Goal: Task Accomplishment & Management: Manage account settings

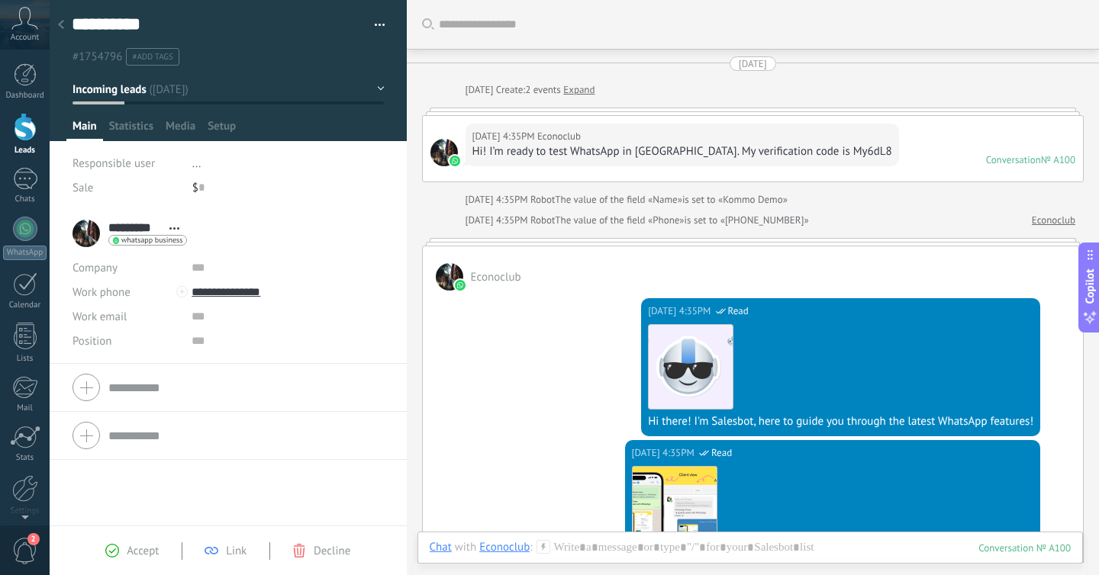
click at [18, 118] on div at bounding box center [25, 127] width 23 height 28
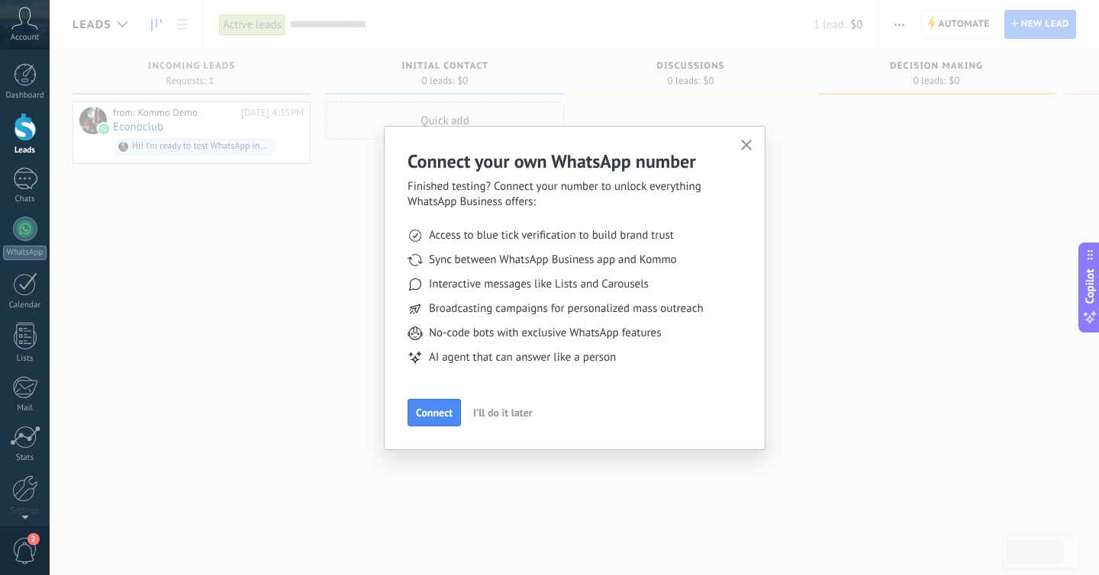
click at [488, 416] on span "I’ll do it later" at bounding box center [503, 412] width 60 height 11
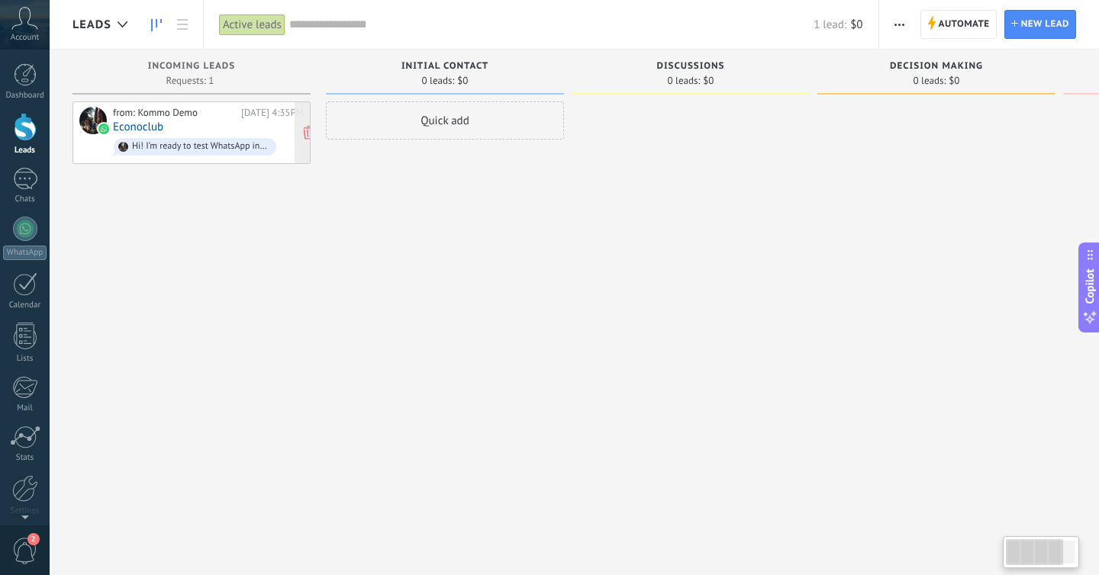
click at [148, 129] on link "Econoclub" at bounding box center [138, 127] width 50 height 13
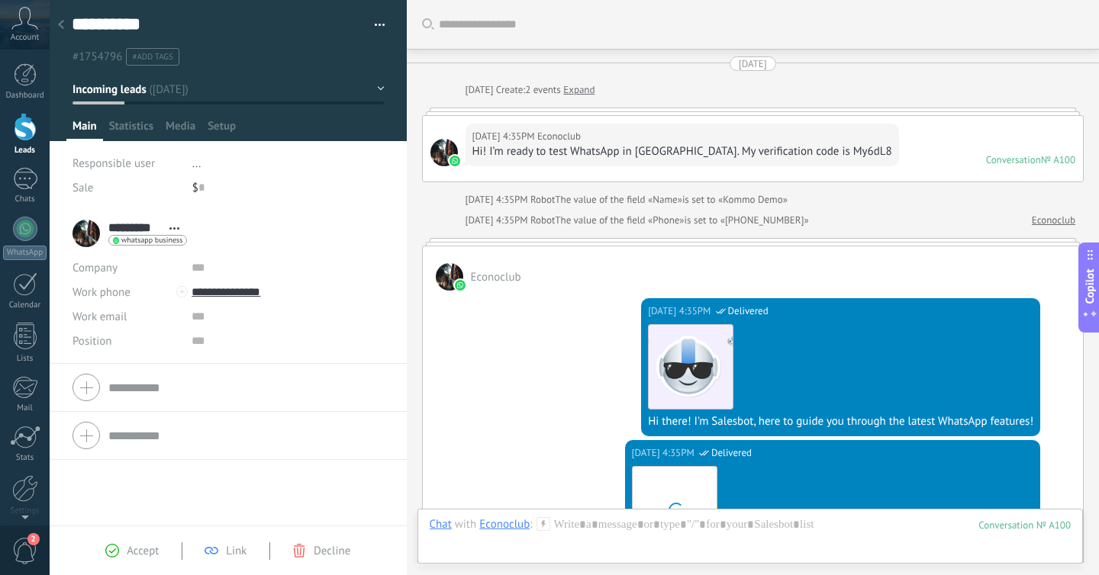
scroll to position [527, 0]
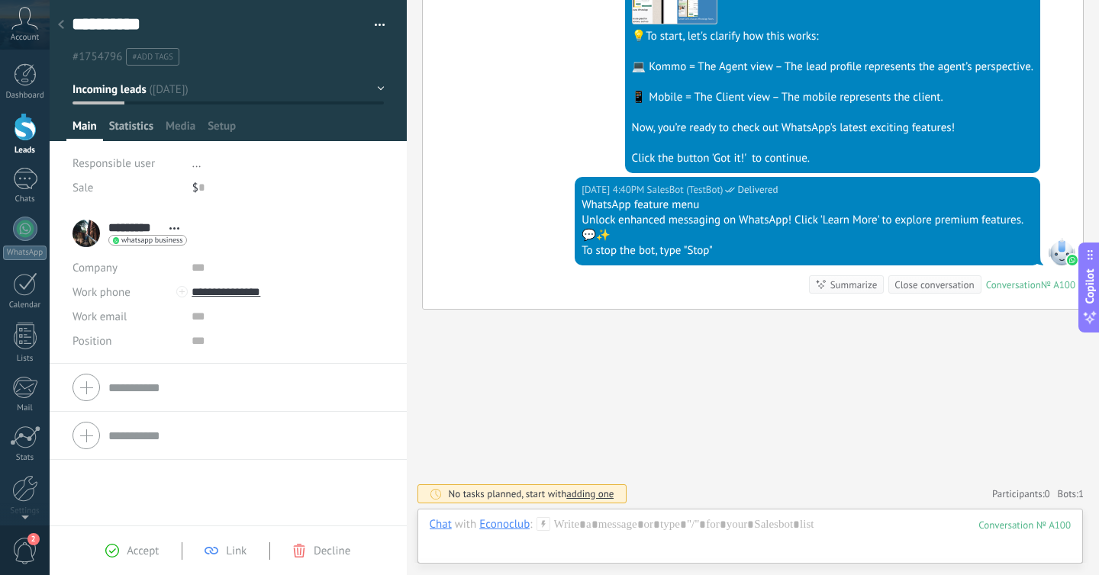
click at [124, 123] on span "Statistics" at bounding box center [131, 130] width 44 height 22
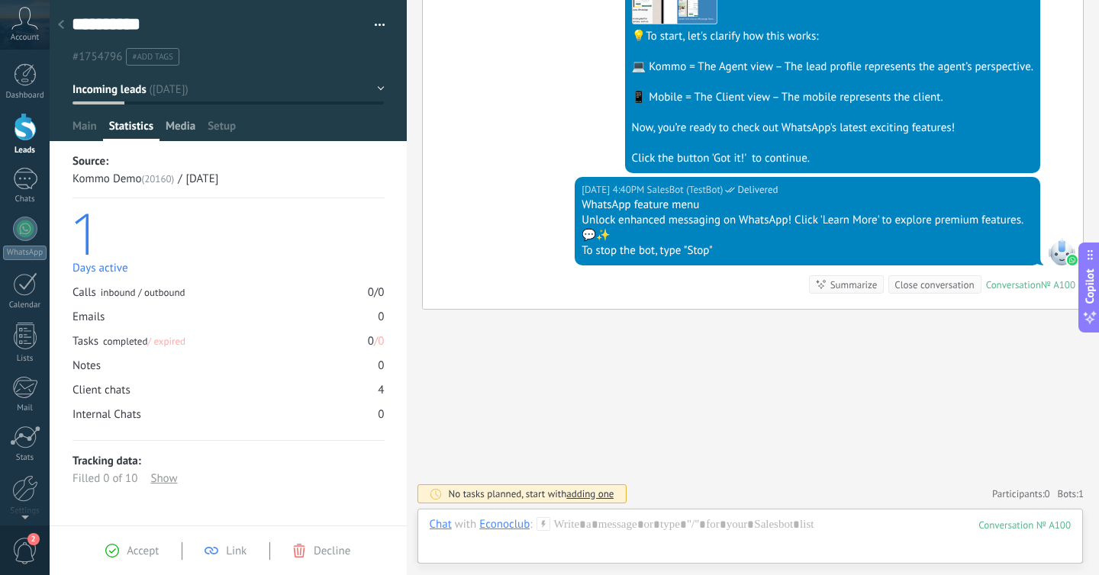
click at [191, 133] on span "Media" at bounding box center [181, 130] width 30 height 22
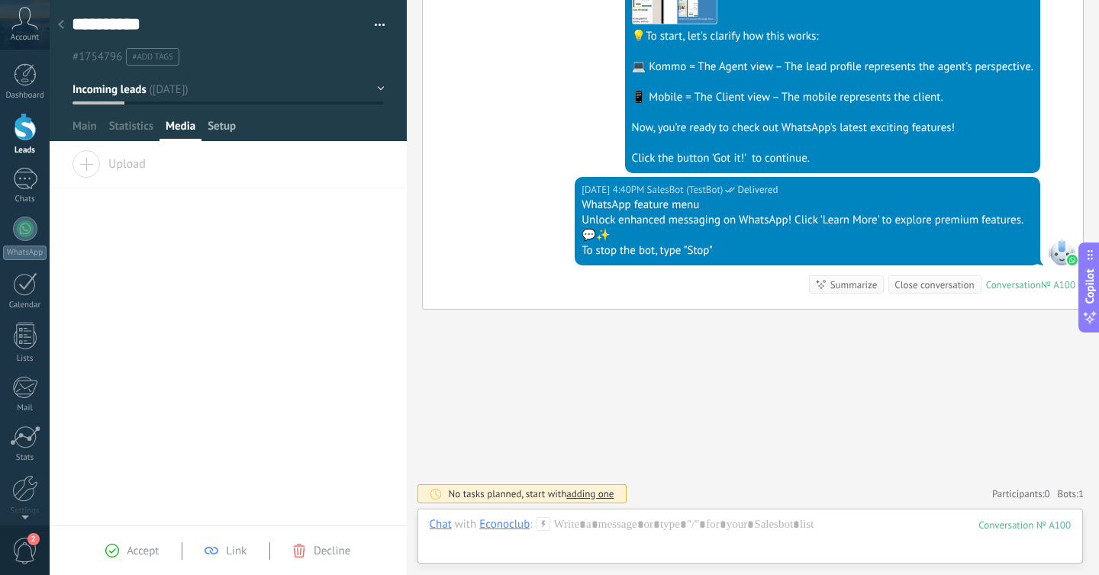
click at [226, 133] on span "Setup" at bounding box center [222, 130] width 28 height 22
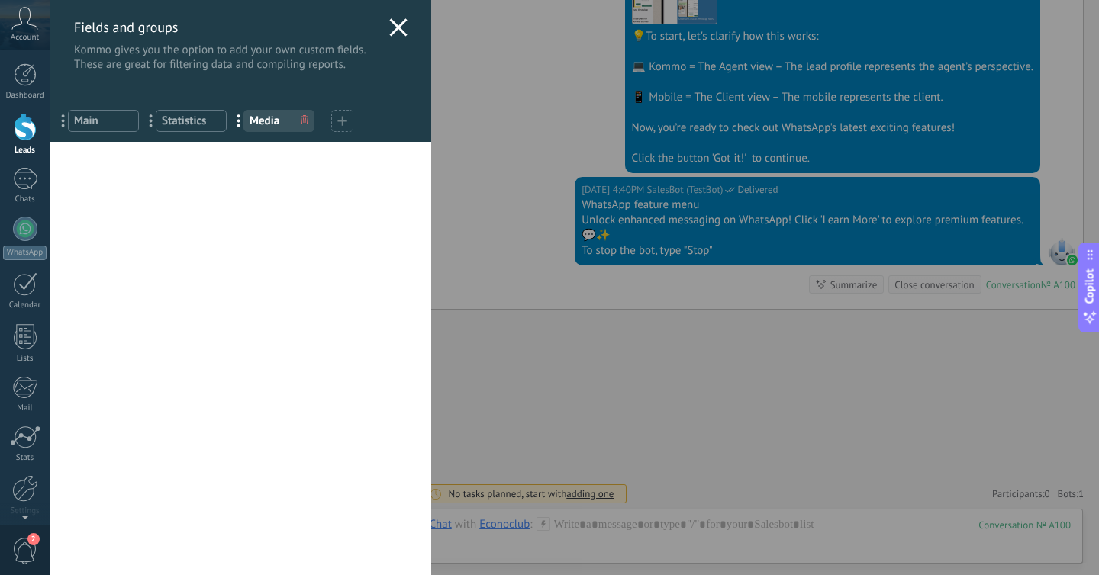
click at [396, 43] on div "Fields and groups Kommo gives you the option to add your own custom fields. The…" at bounding box center [240, 36] width 381 height 72
click at [395, 25] on use at bounding box center [398, 27] width 18 height 18
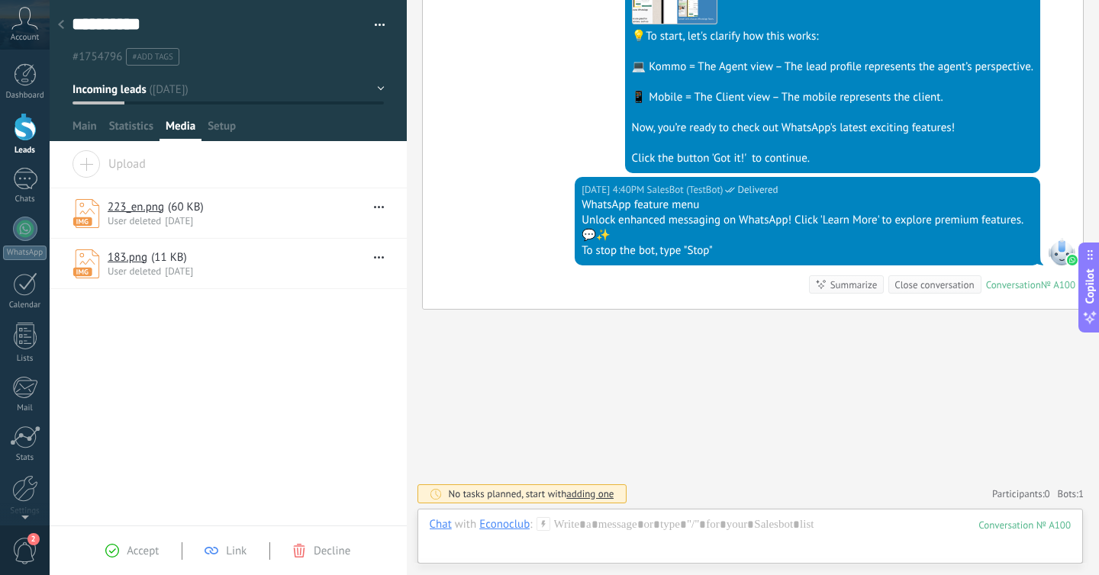
click at [14, 130] on div at bounding box center [25, 127] width 23 height 28
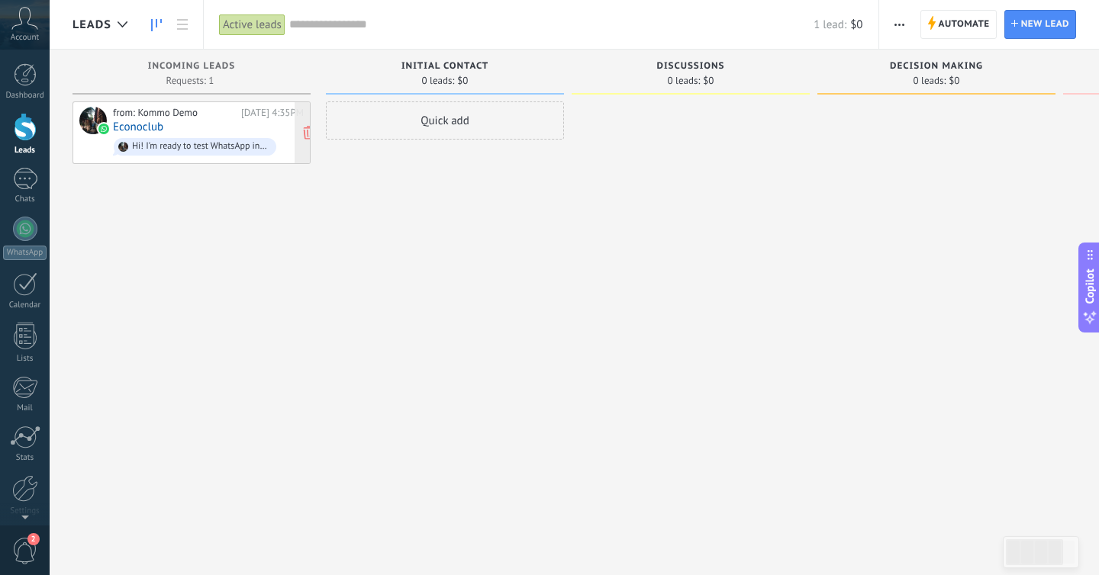
click at [170, 121] on div "from: Kommo Demo [DATE] 4:35PM Econoclub Hi! I’m ready to test WhatsApp in [GEO…" at bounding box center [208, 133] width 191 height 52
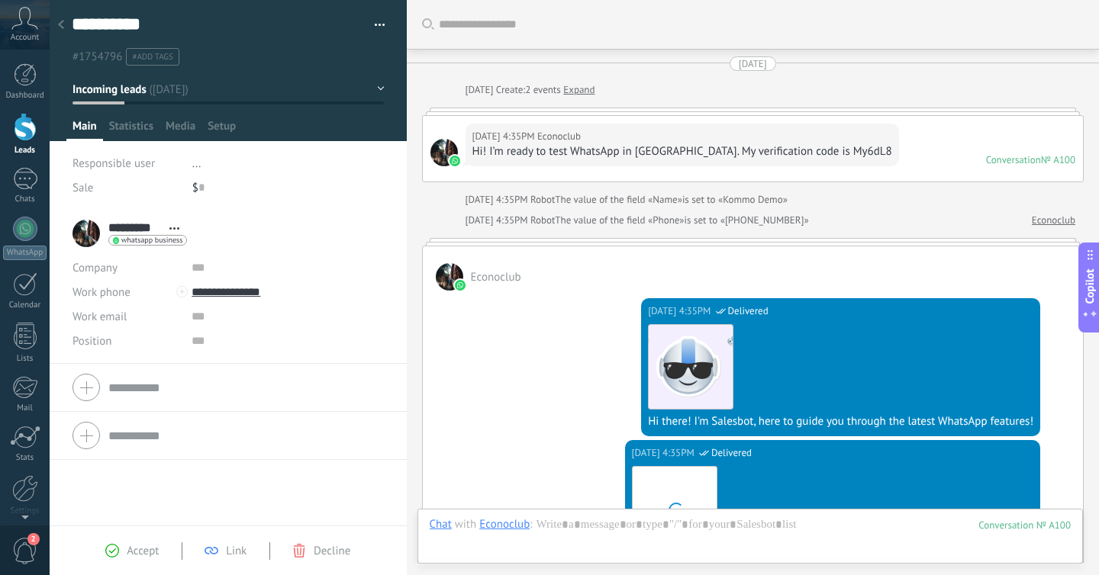
scroll to position [527, 0]
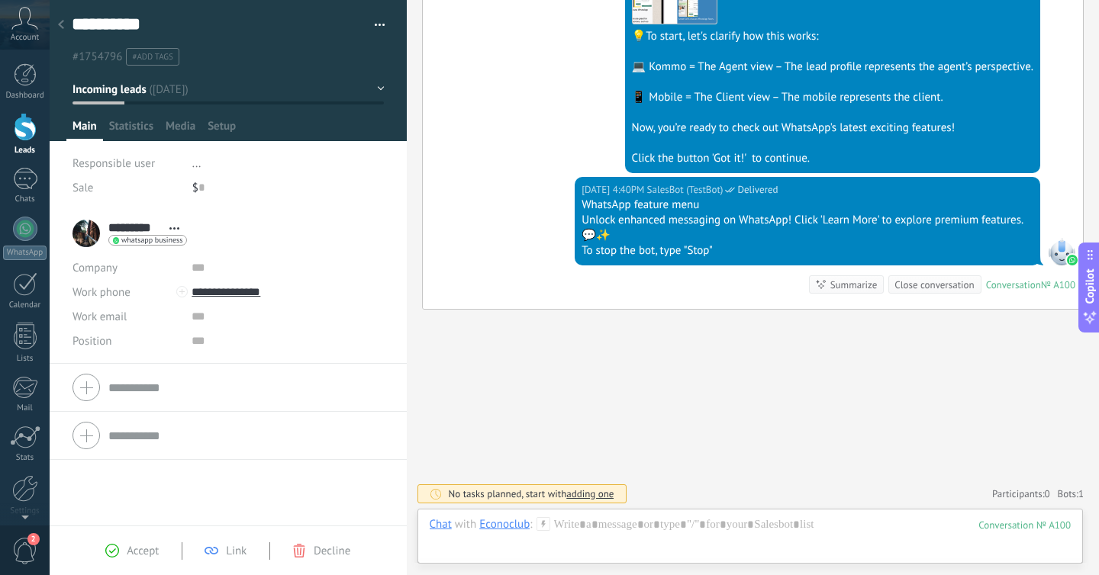
click at [138, 552] on span "Accept" at bounding box center [143, 551] width 32 height 14
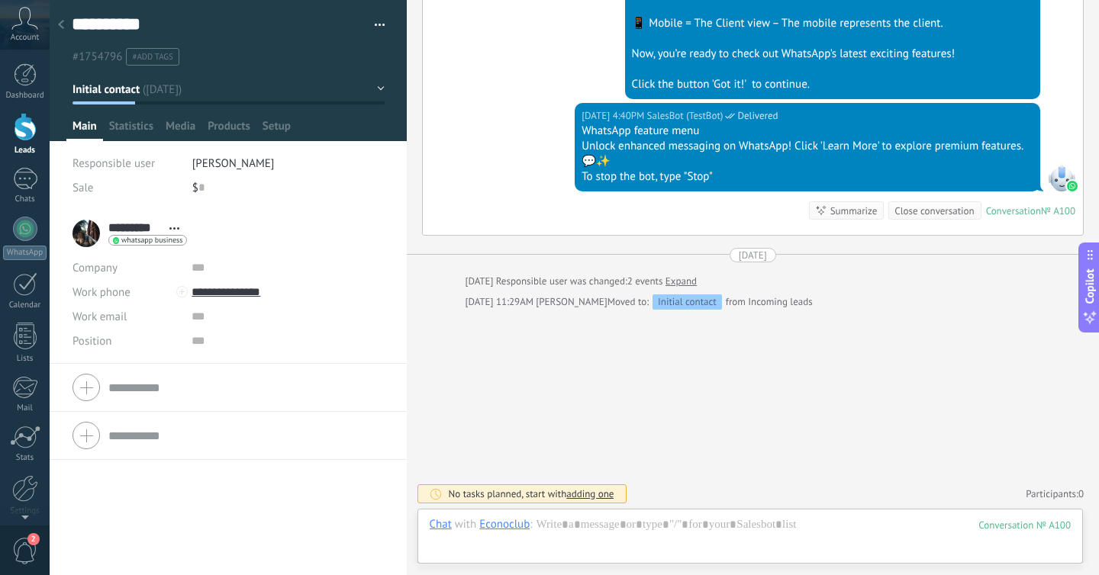
scroll to position [23, 0]
click at [127, 122] on span "Statistics" at bounding box center [131, 130] width 44 height 22
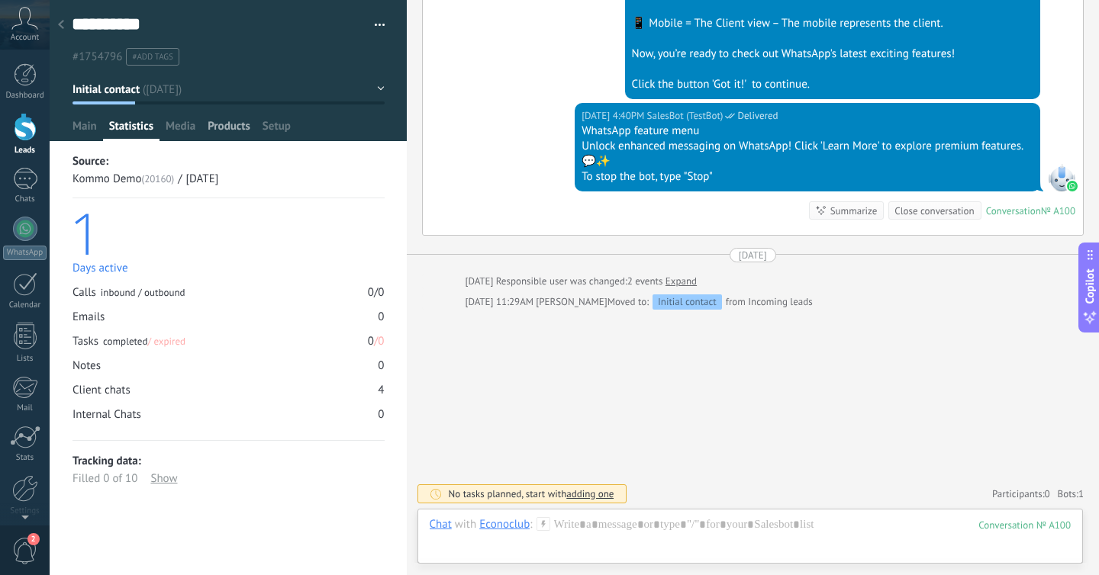
click at [206, 136] on div "Products" at bounding box center [228, 130] width 55 height 22
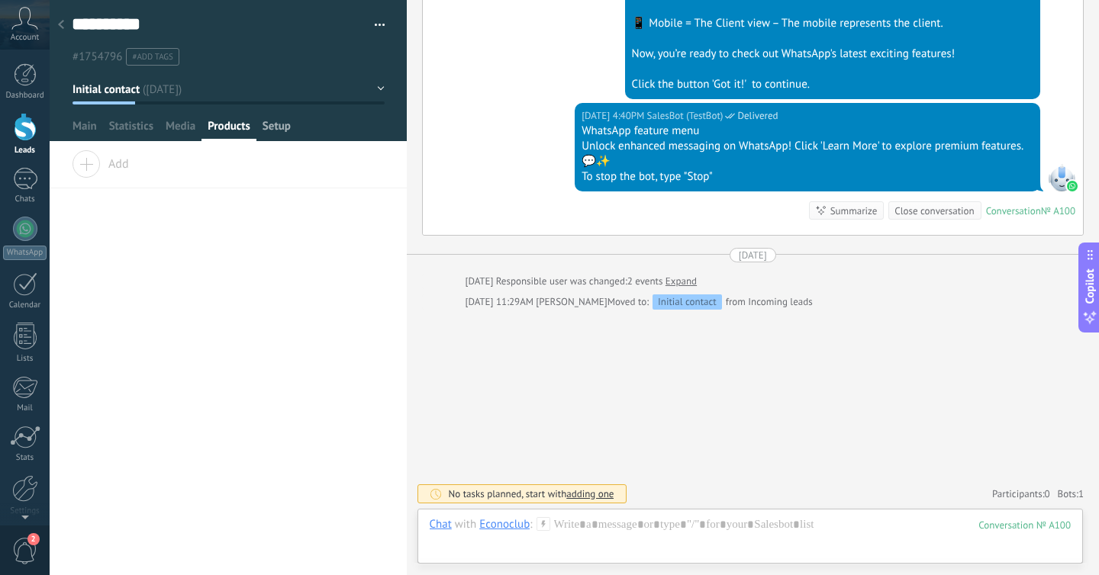
click at [268, 131] on span "Setup" at bounding box center [276, 130] width 28 height 22
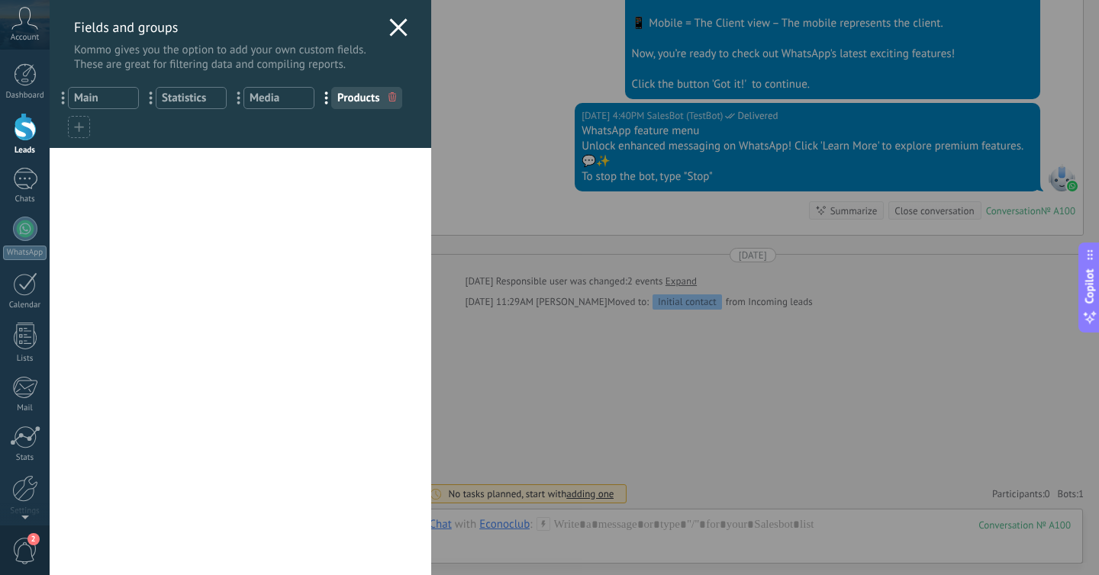
click at [50, 192] on div "Fields and groups Kommo gives you the option to add your own custom fields. The…" at bounding box center [574, 287] width 1049 height 575
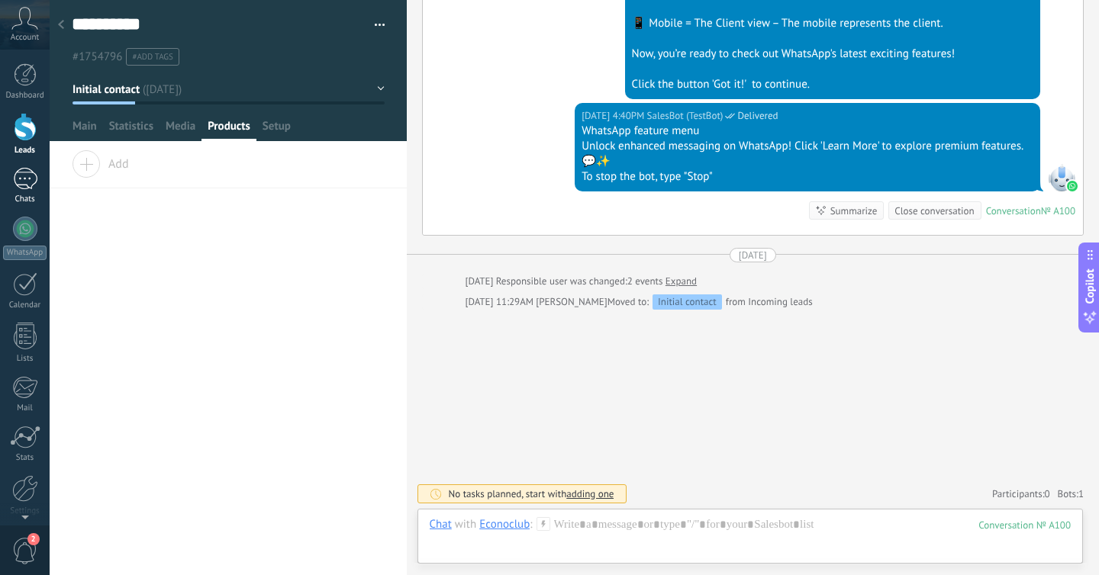
click at [24, 184] on div at bounding box center [25, 179] width 24 height 22
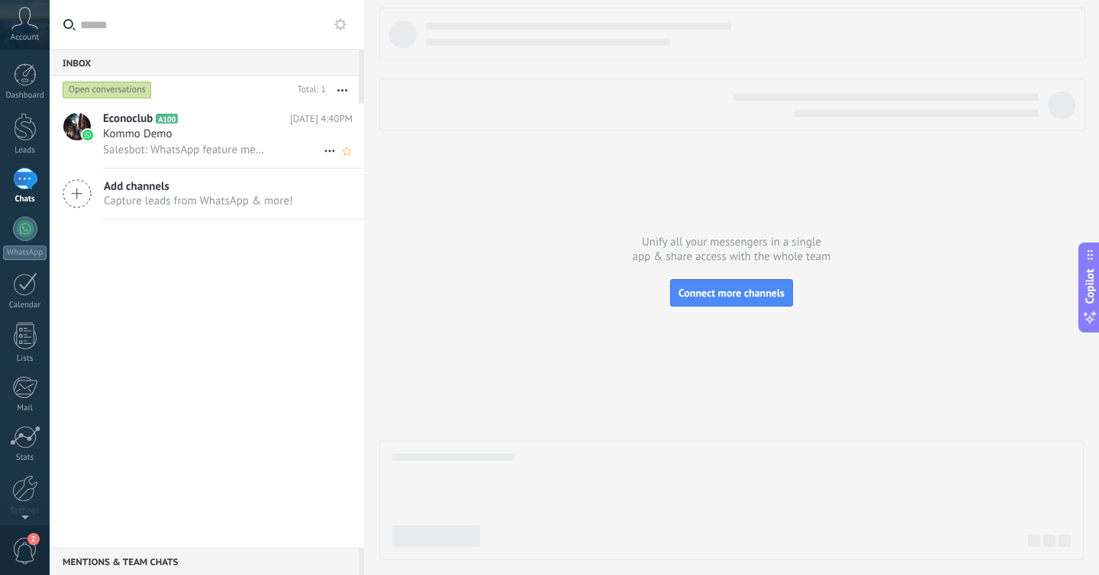
click at [194, 145] on span "Salesbot: WhatsApp feature menu Unlock enhanced messaging on WhatsApp! Click 'L…" at bounding box center [186, 150] width 166 height 14
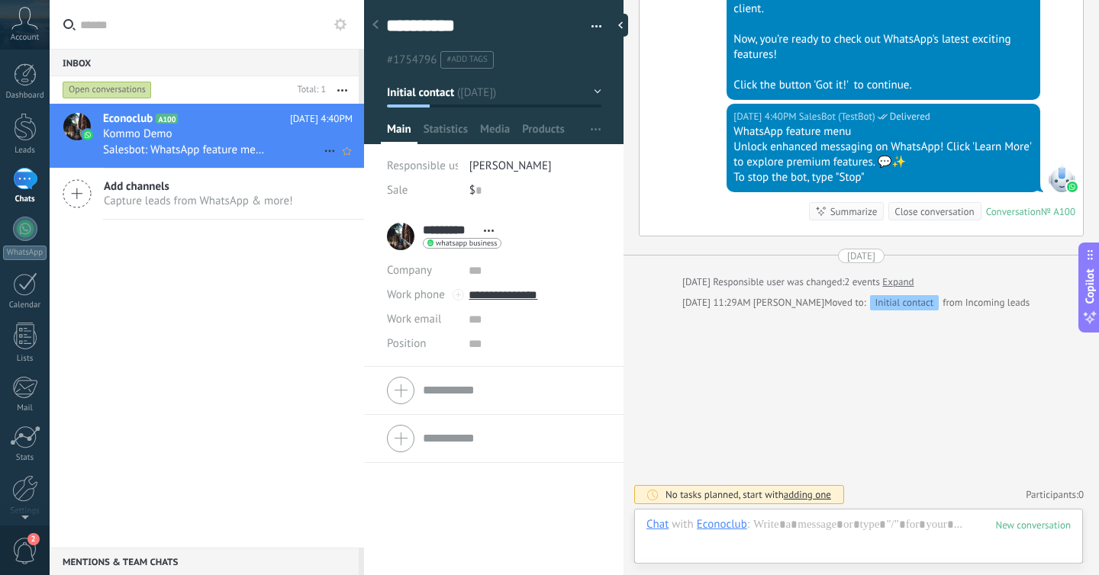
scroll to position [23, 0]
click at [184, 266] on div "Econoclub A100 [DATE] 4:40PM Kommo Demo Salesbot: WhatsApp feature menu Unlock …" at bounding box center [207, 326] width 314 height 444
click at [623, 30] on div at bounding box center [624, 25] width 23 height 23
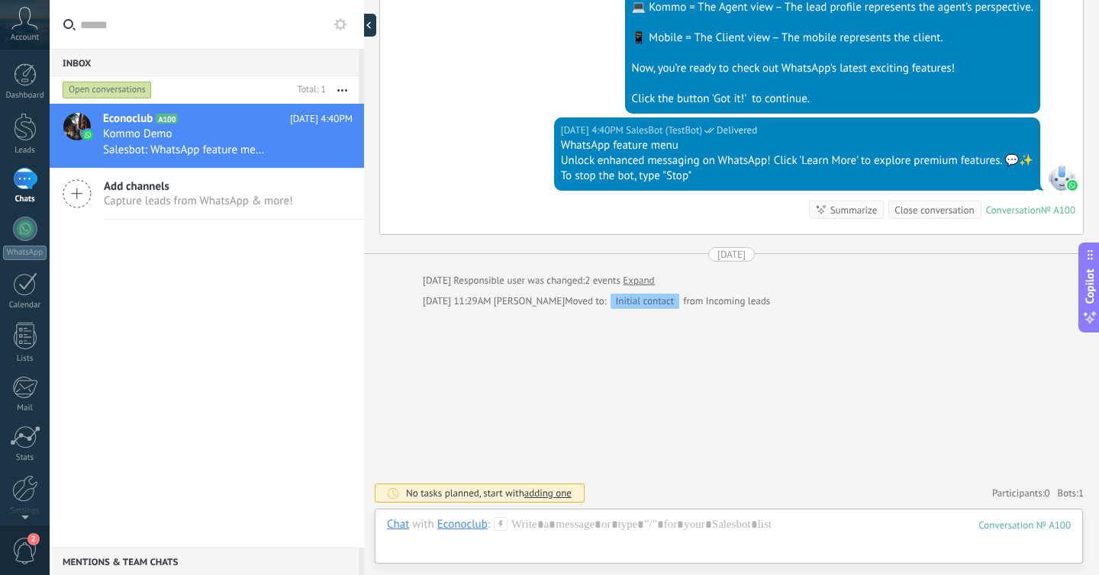
type textarea "**********"
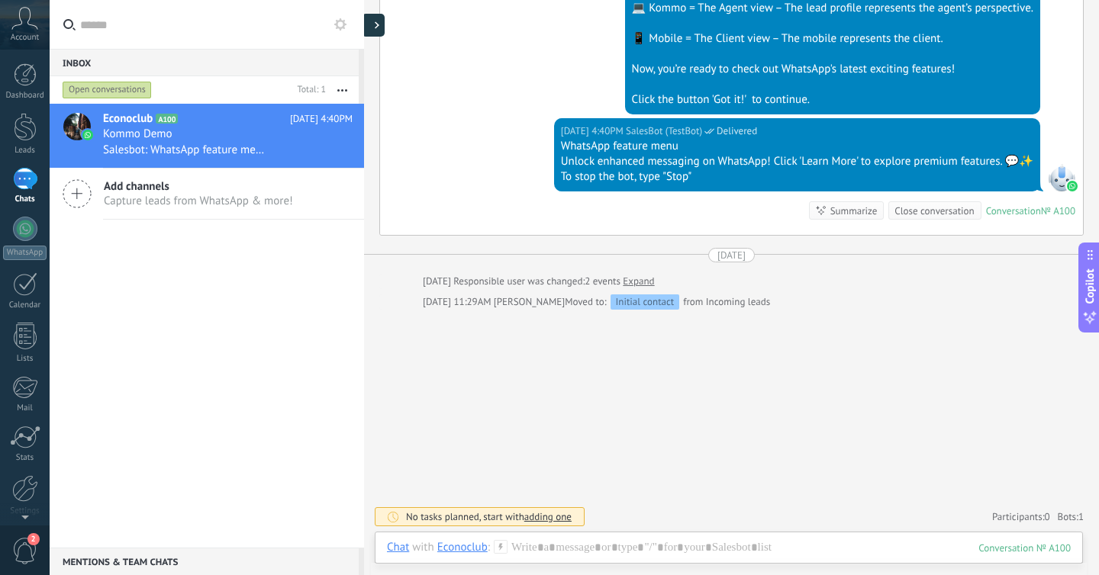
scroll to position [46, 0]
